Goal: Transaction & Acquisition: Purchase product/service

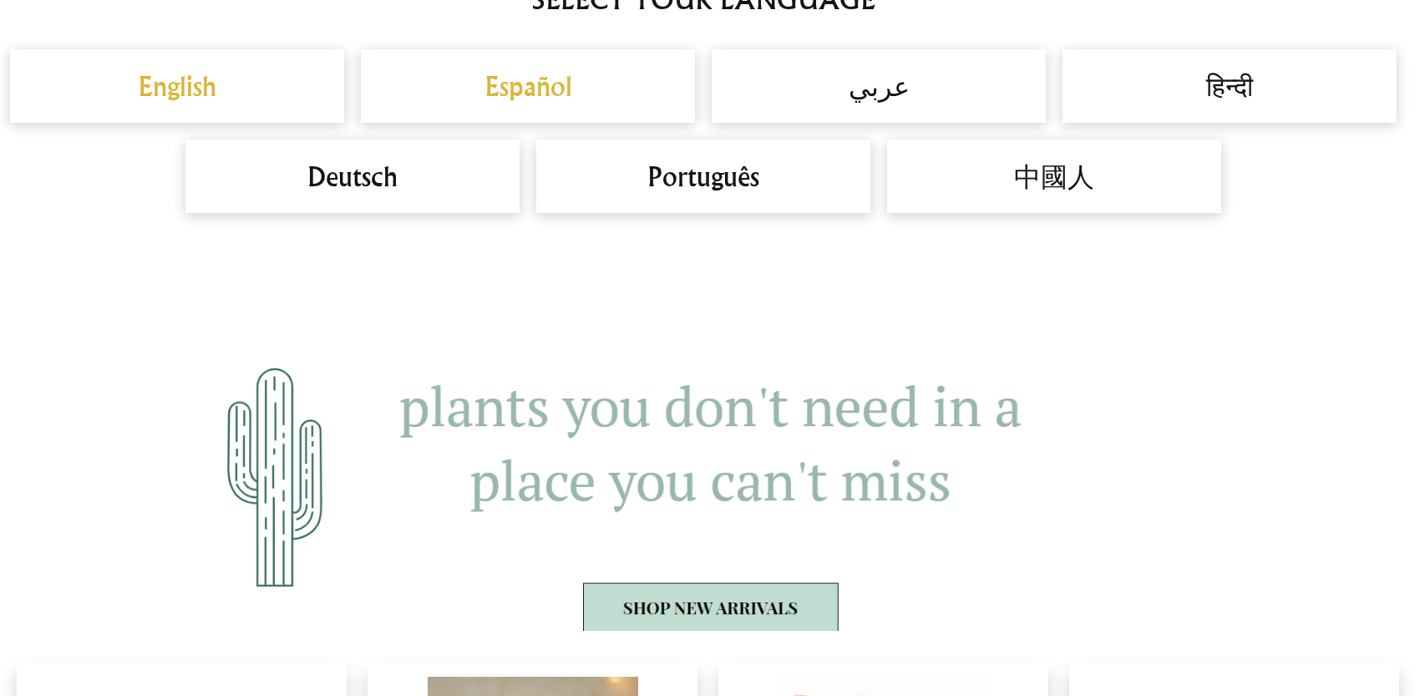
scroll to position [1504, 0]
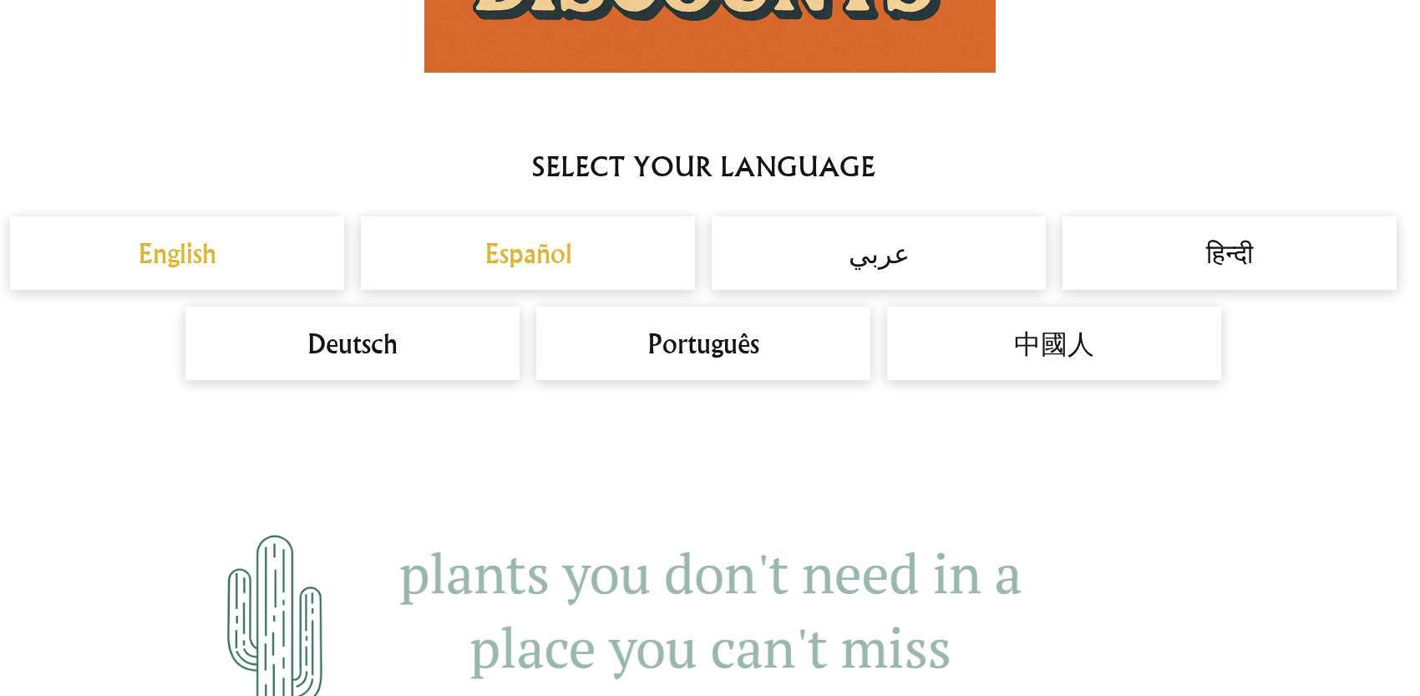
click at [161, 256] on h2 "English" at bounding box center [177, 253] width 301 height 40
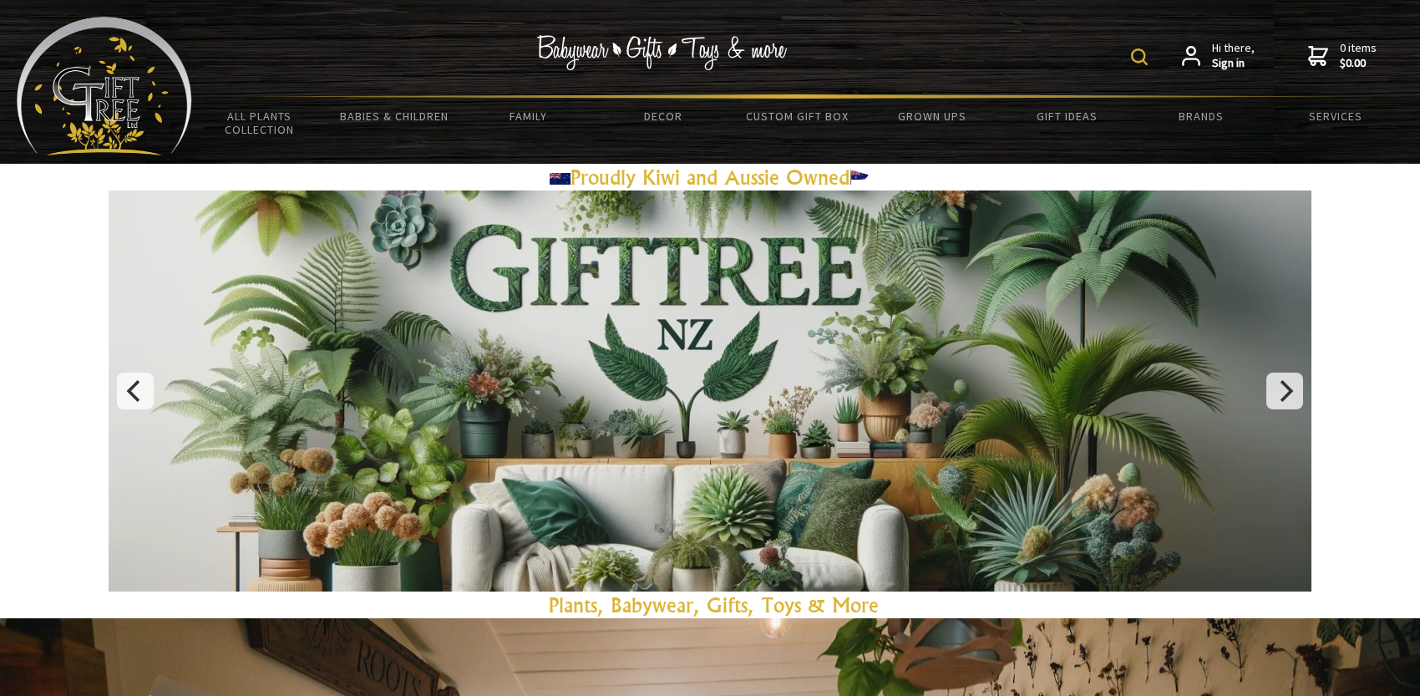
click at [985, 69] on div "Hi there, Sign in 0 items $0.00" at bounding box center [797, 56] width 1211 height 78
click at [1136, 51] on img at bounding box center [1139, 56] width 17 height 17
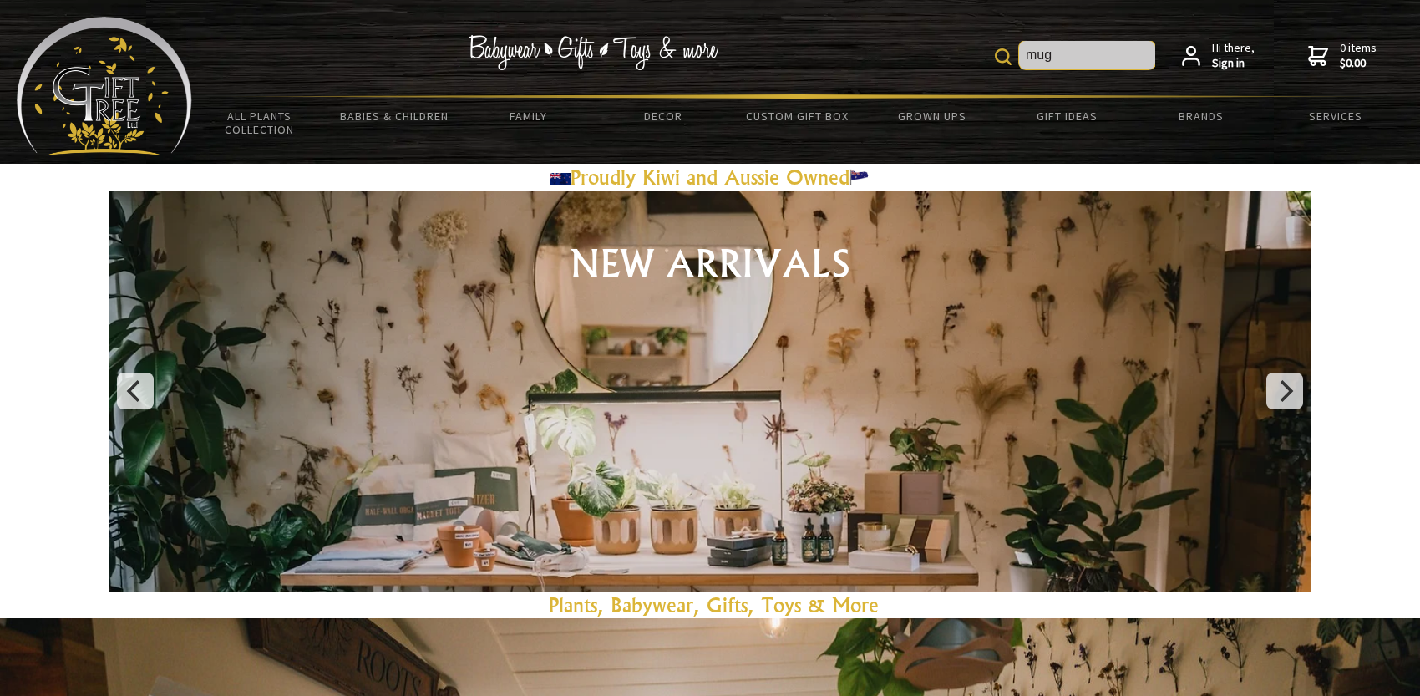
type input "mug"
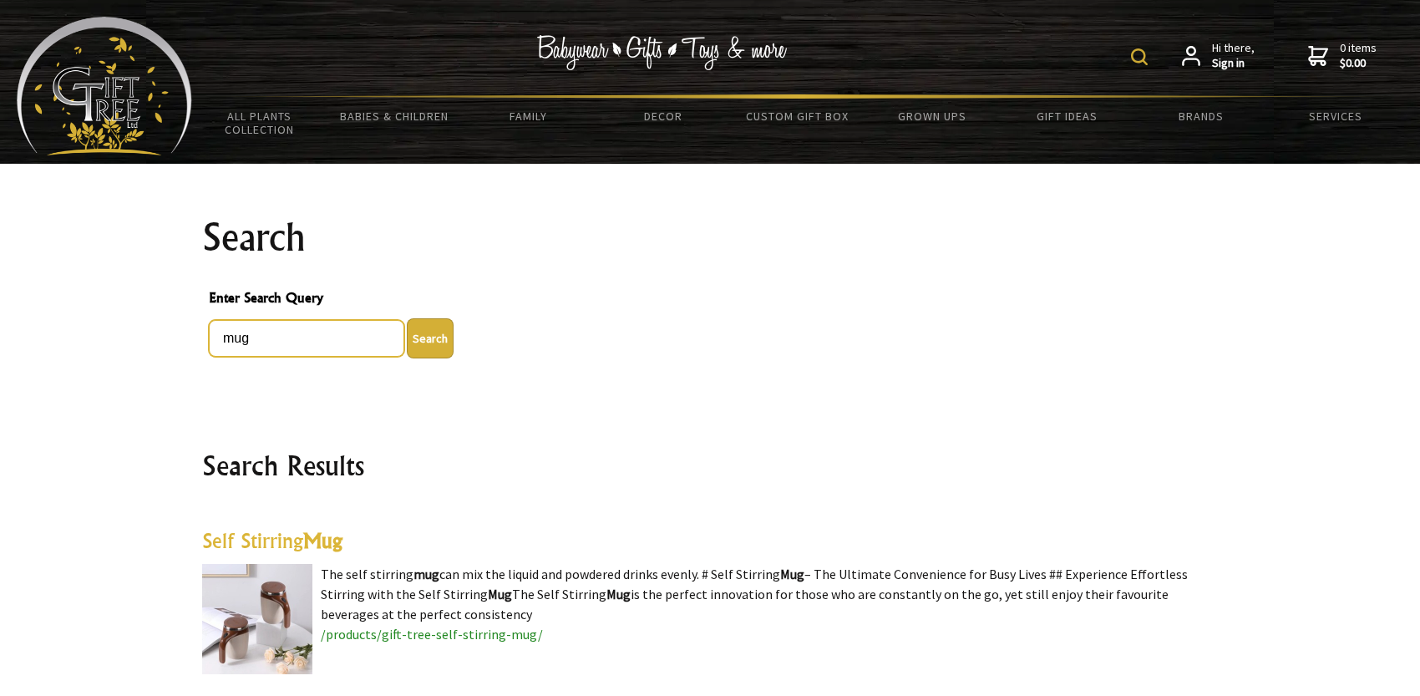
click at [220, 335] on input "mug" at bounding box center [306, 338] width 195 height 37
type input "new mineral crystal mug"
click at [407, 318] on button "Search" at bounding box center [430, 338] width 47 height 40
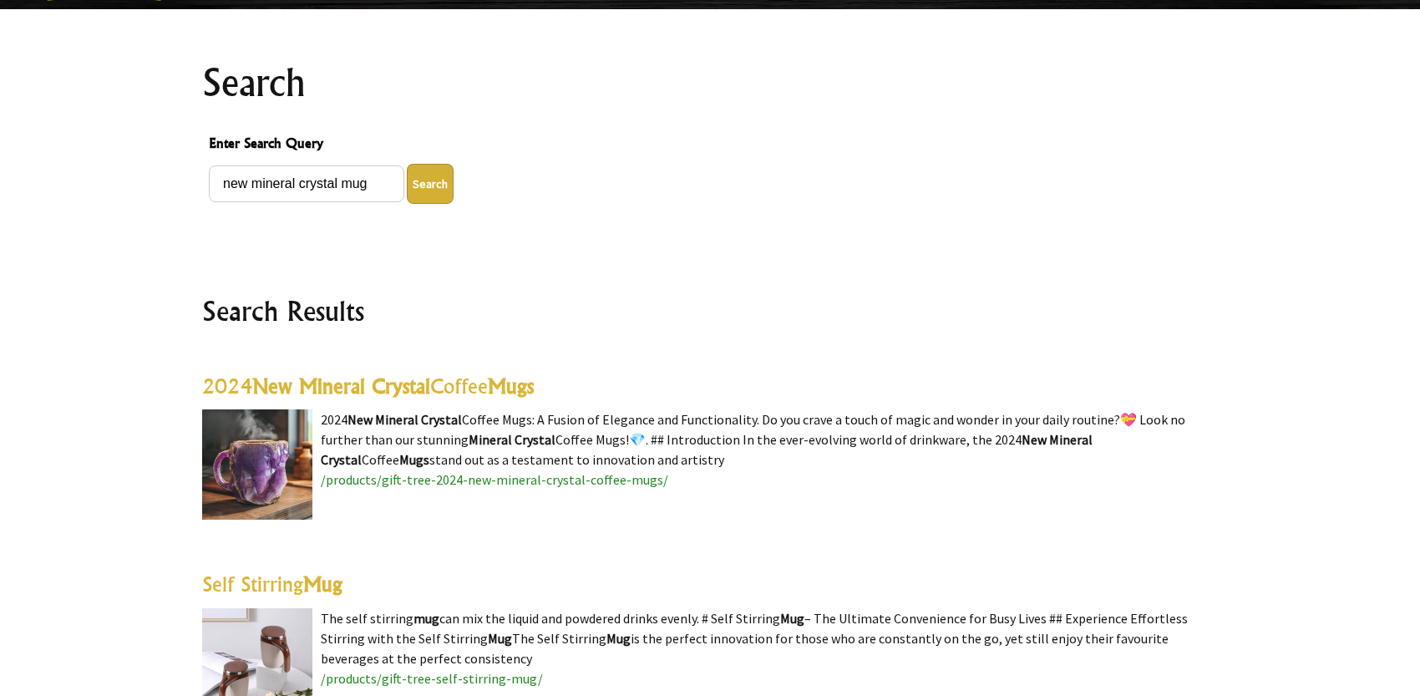
scroll to position [418, 0]
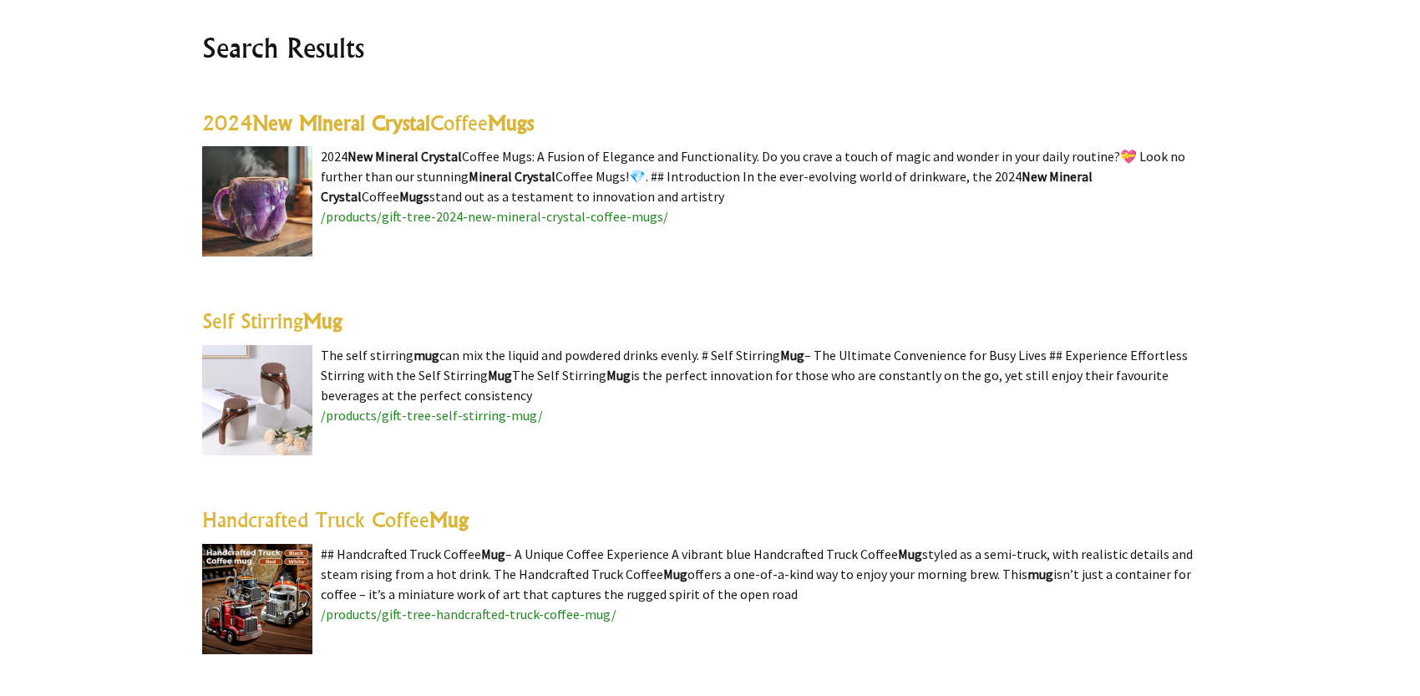
click at [252, 196] on img at bounding box center [257, 201] width 110 height 110
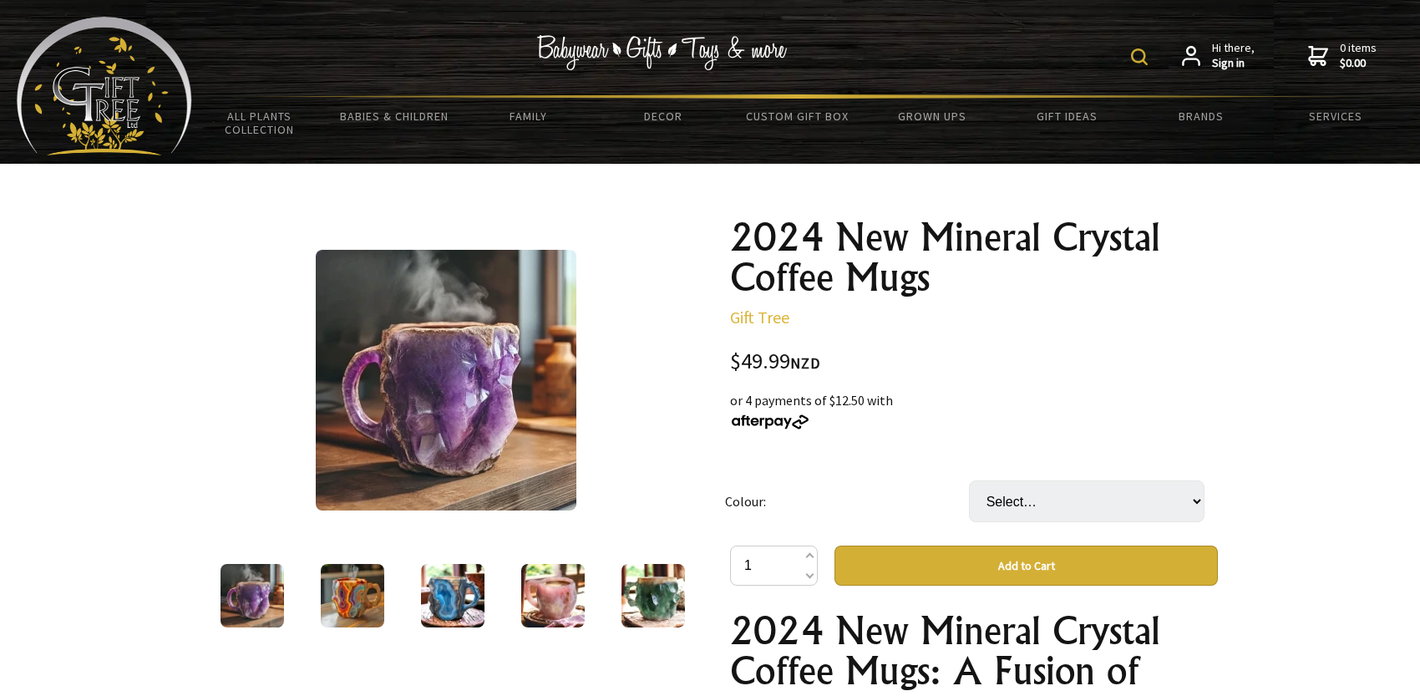
click at [461, 587] on img at bounding box center [452, 595] width 63 height 63
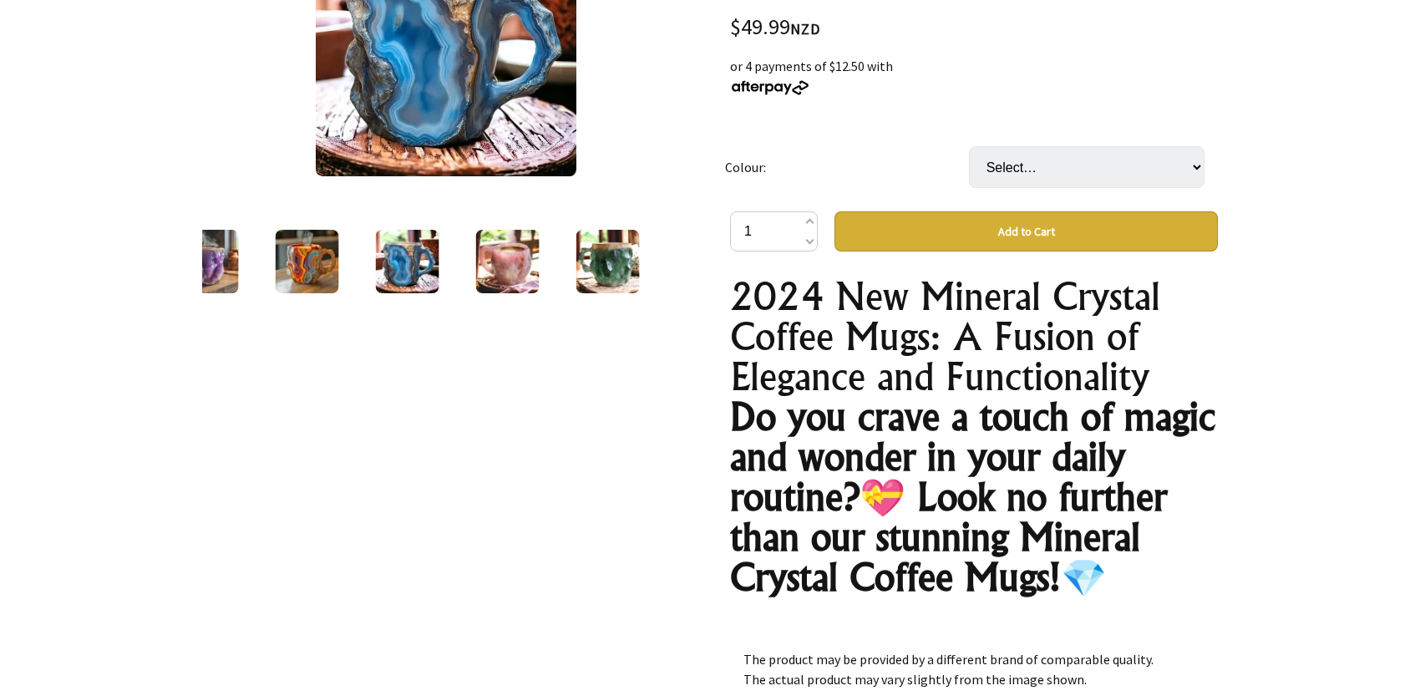
scroll to position [668, 0]
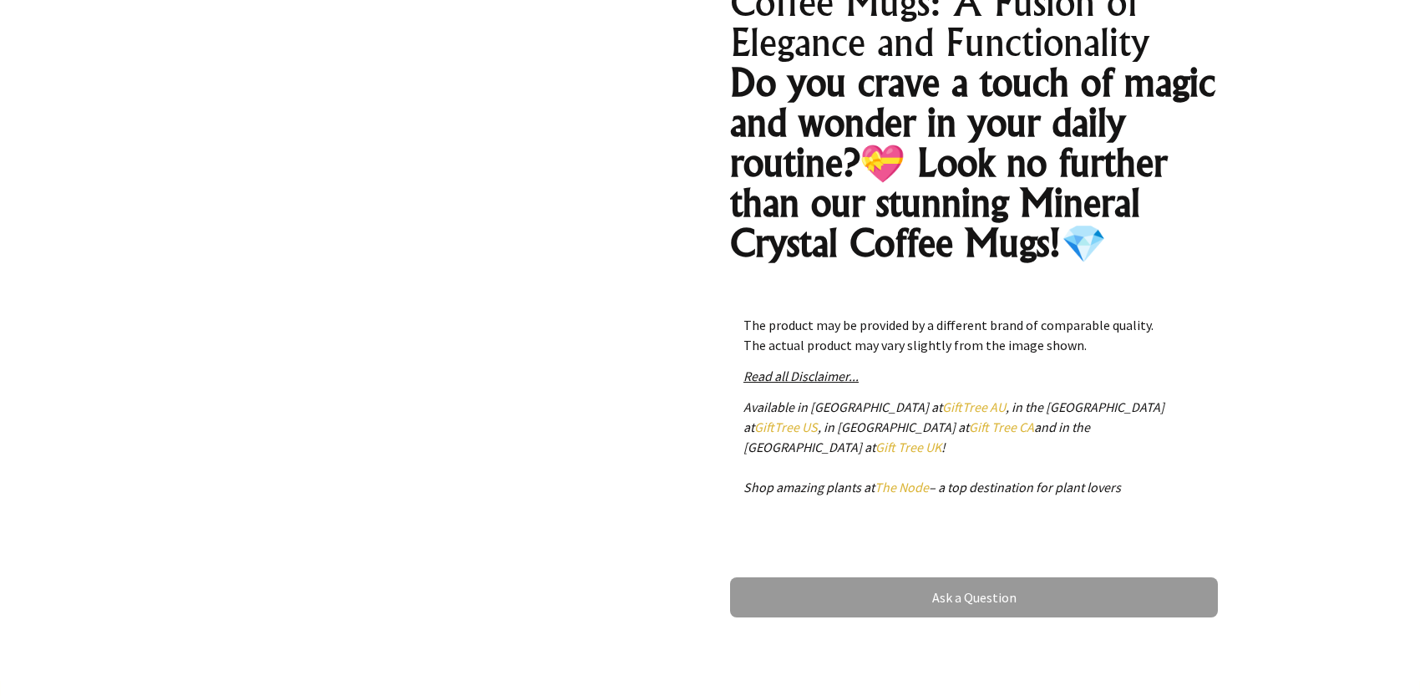
click at [793, 374] on em "Read all Disclaimer..." at bounding box center [801, 376] width 115 height 17
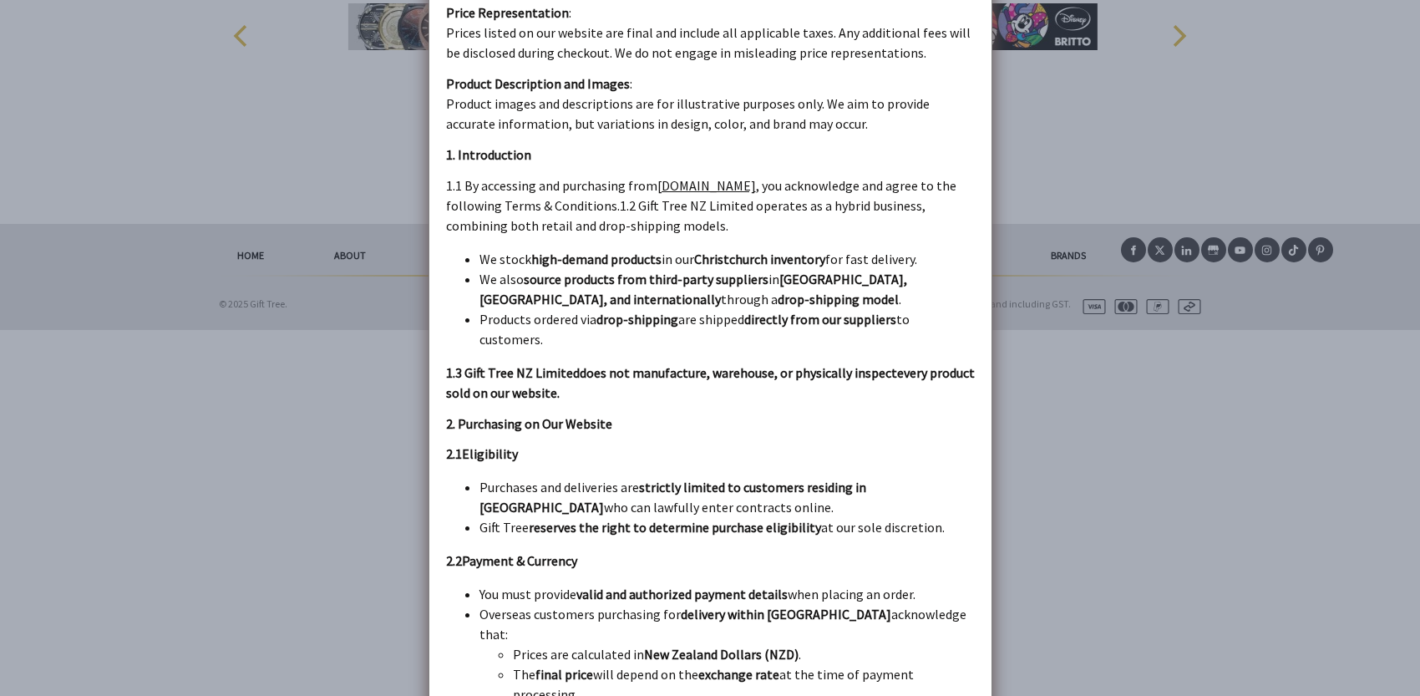
scroll to position [3007, 0]
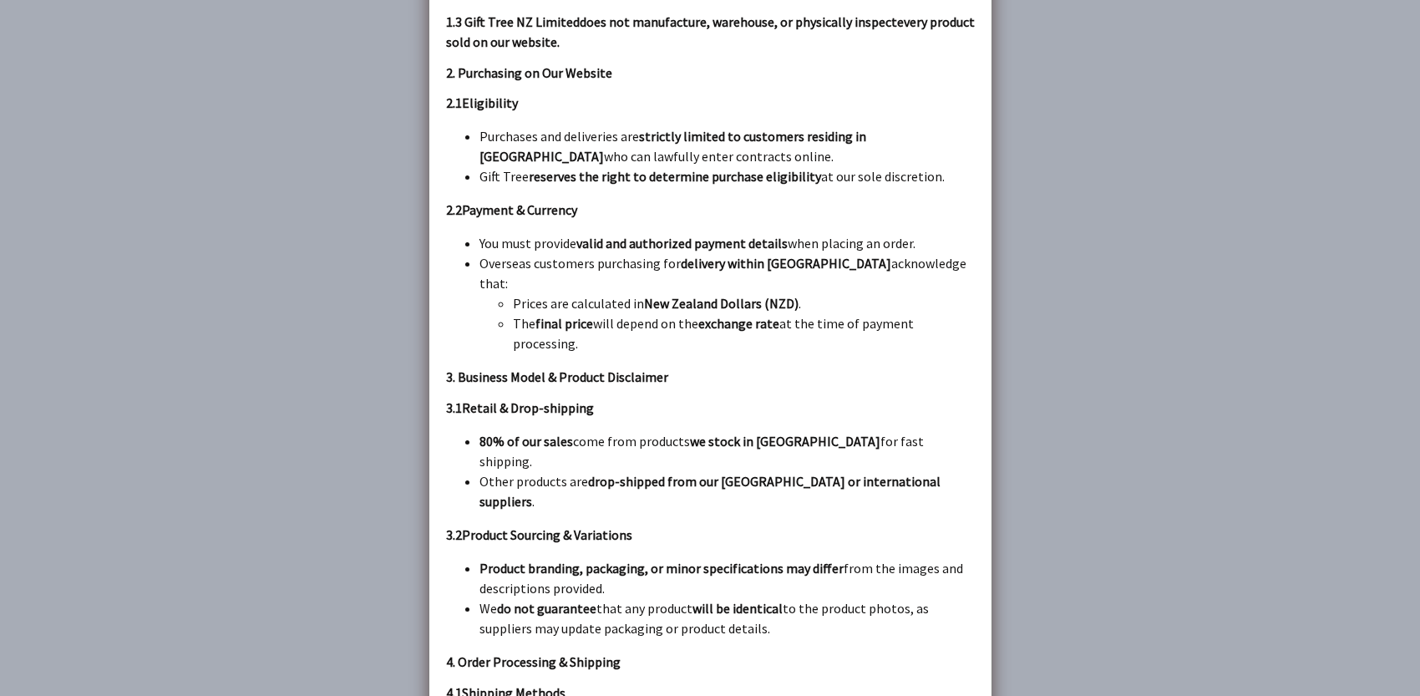
click at [885, 348] on div "Disclaimer Product Availability : We make every effort to ensure stock availabi…" at bounding box center [710, 319] width 529 height 5283
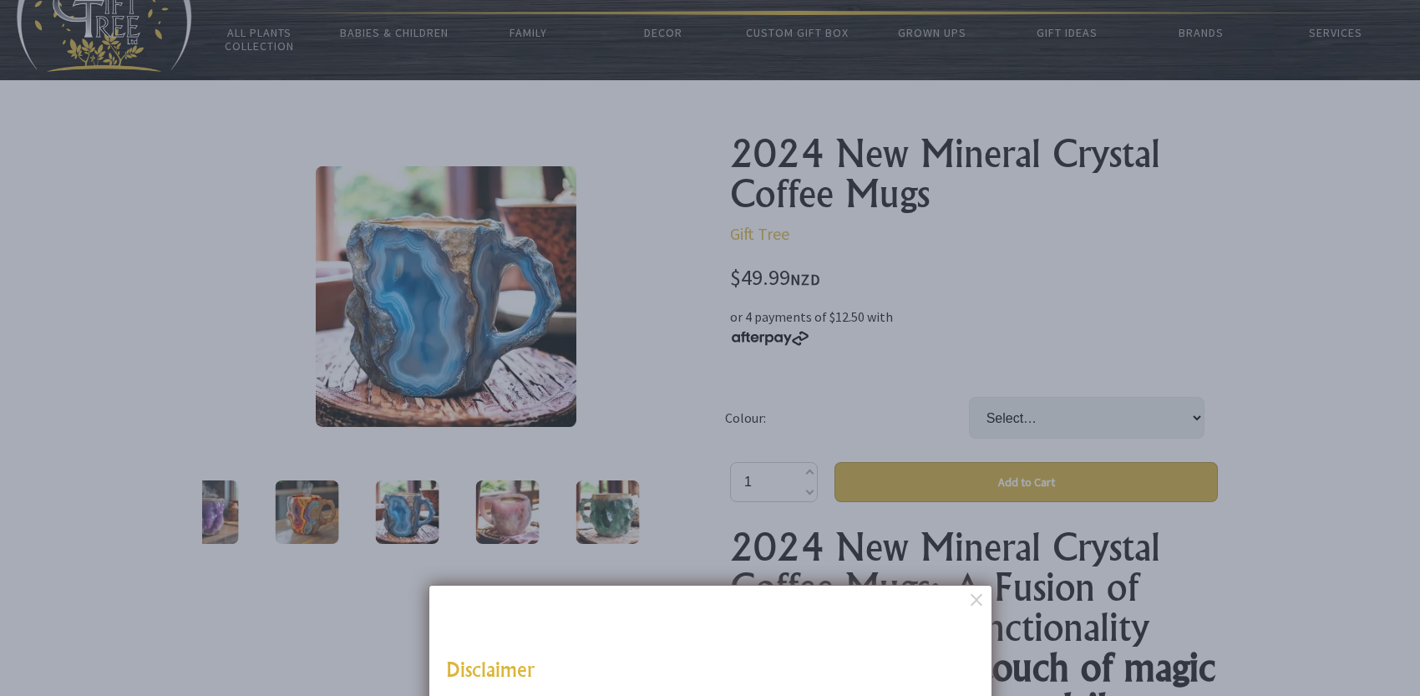
scroll to position [0, 0]
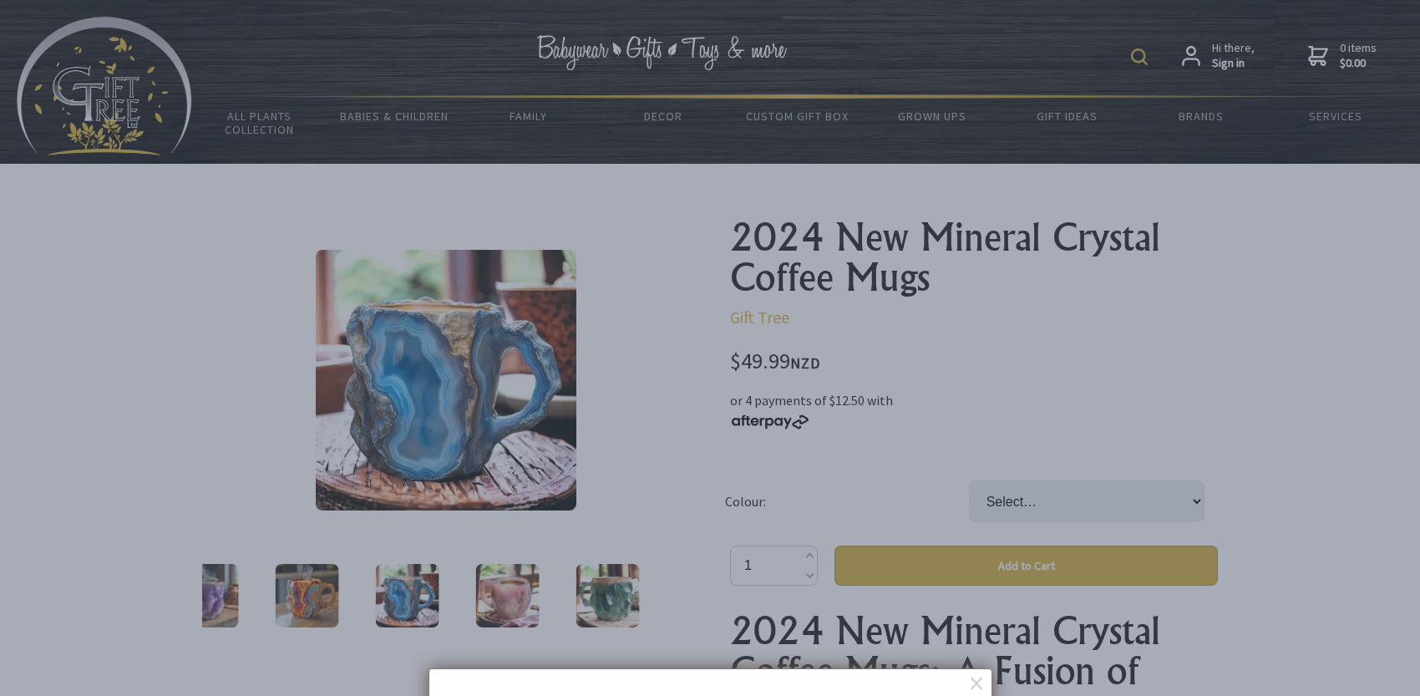
click at [1247, 326] on dialogboxoverlay at bounding box center [710, 348] width 1420 height 696
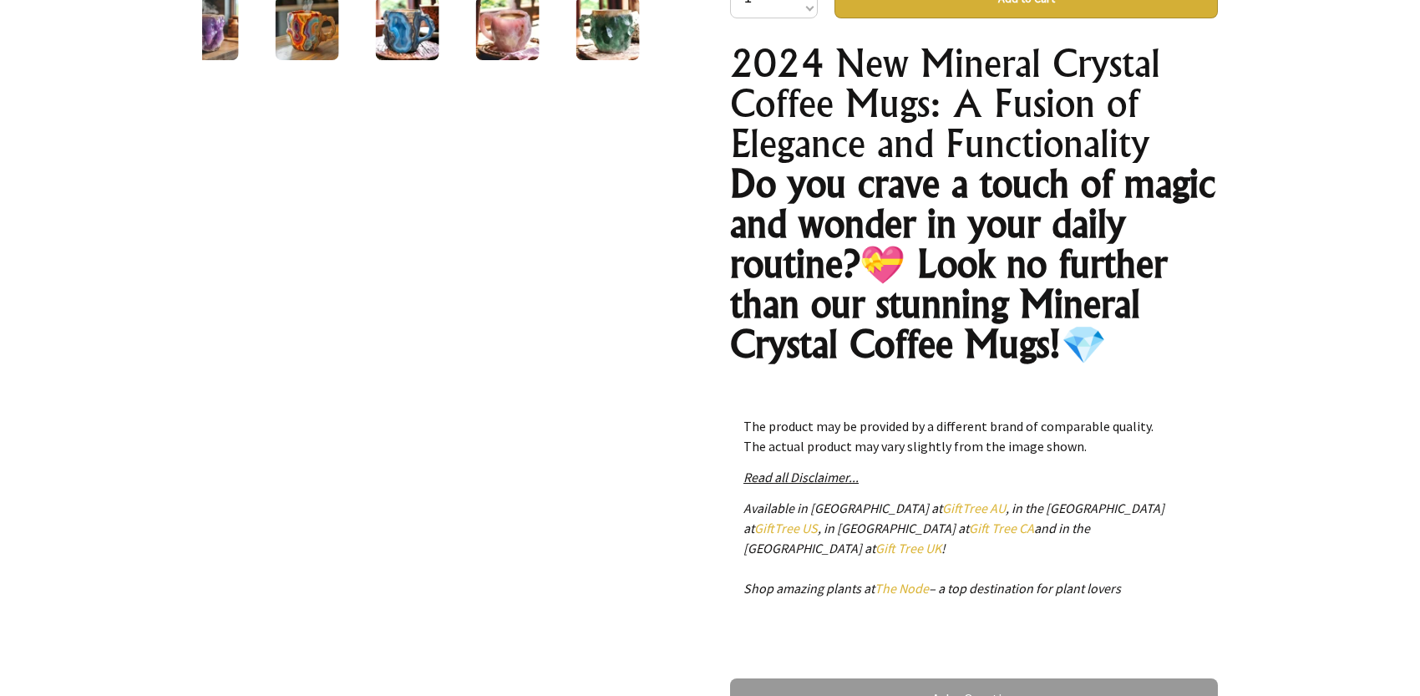
scroll to position [752, 0]
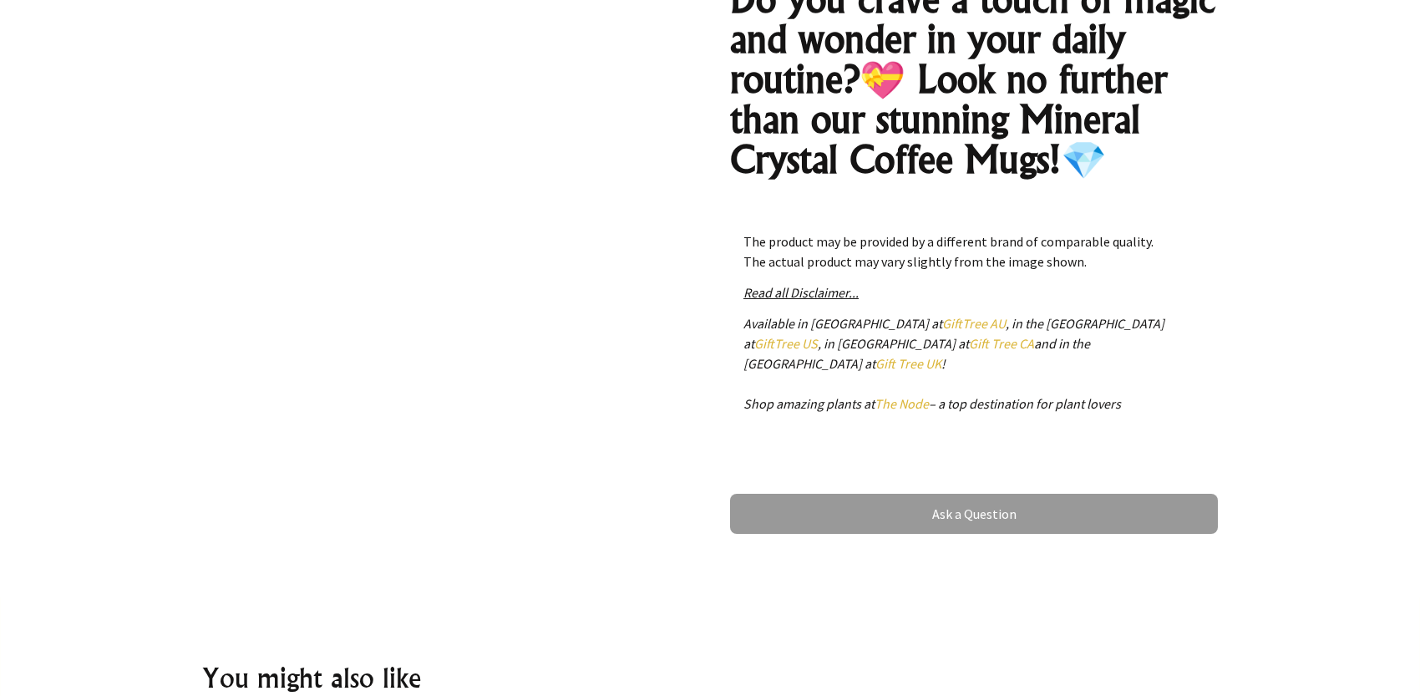
click at [823, 294] on em "Read all Disclaimer..." at bounding box center [801, 292] width 115 height 17
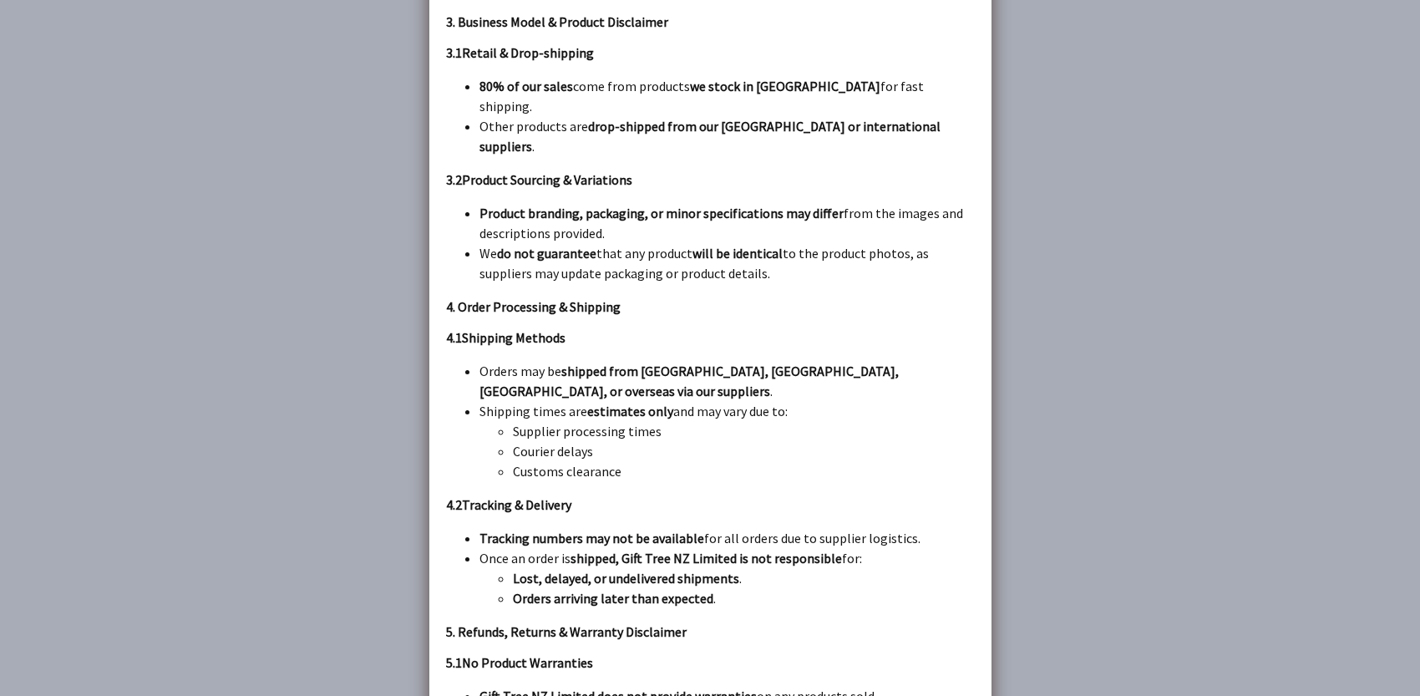
scroll to position [3342, 0]
